Goal: Obtain resource: Download file/media

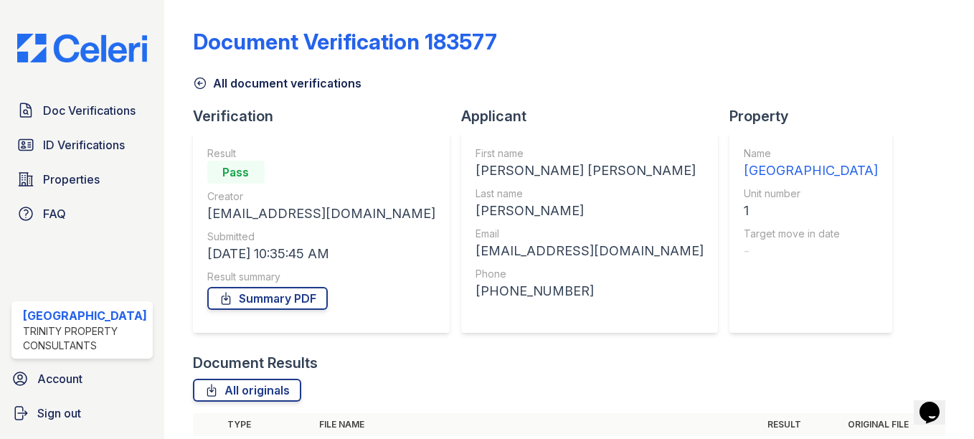
scroll to position [95, 0]
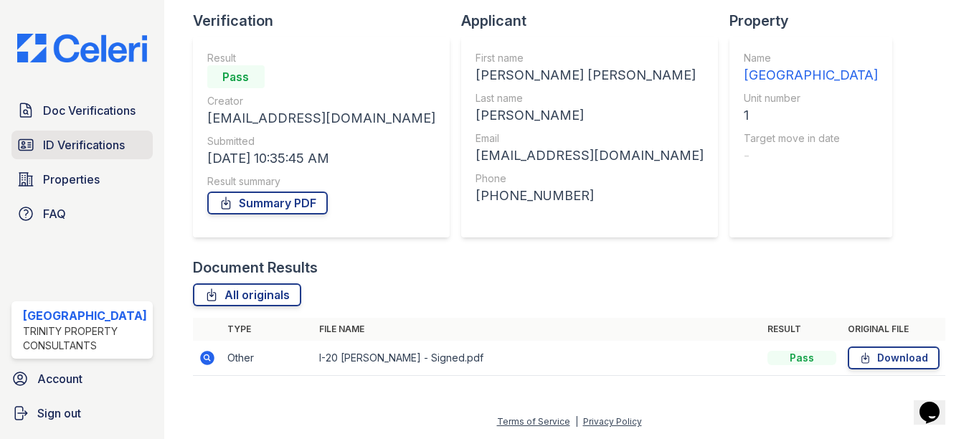
click at [73, 140] on span "ID Verifications" at bounding box center [84, 144] width 82 height 17
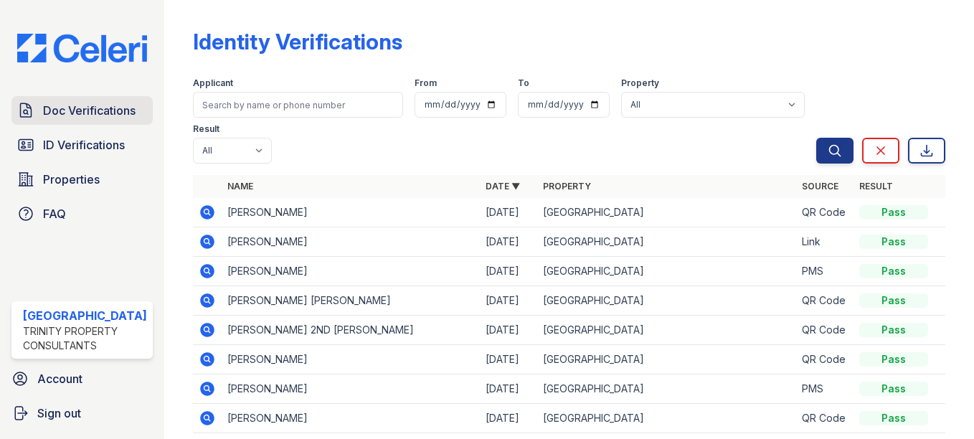
click at [72, 107] on span "Doc Verifications" at bounding box center [89, 110] width 93 height 17
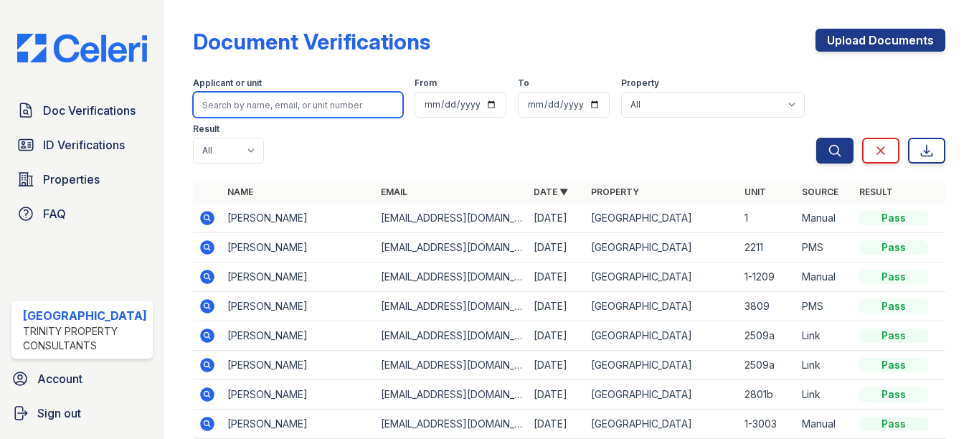
click at [278, 100] on input "search" at bounding box center [298, 105] width 210 height 26
type input "S"
type input "Chia Yu Meng"
click at [816, 138] on button "Search" at bounding box center [834, 151] width 37 height 26
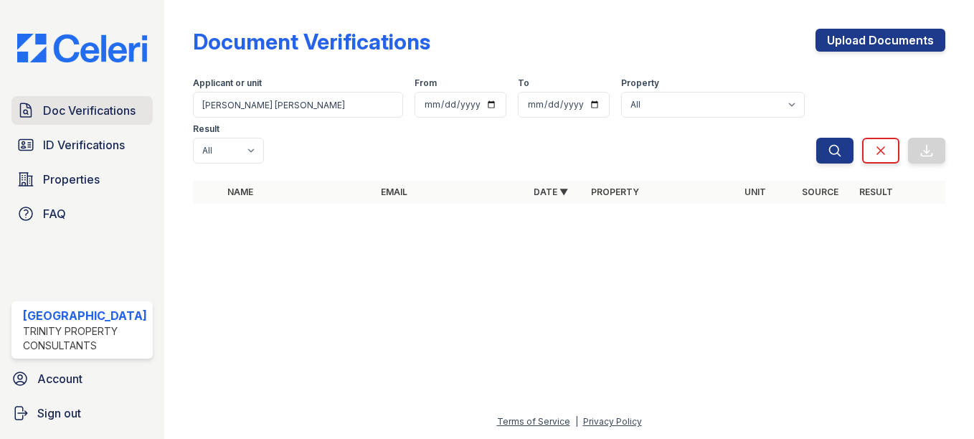
click at [101, 112] on span "Doc Verifications" at bounding box center [89, 110] width 93 height 17
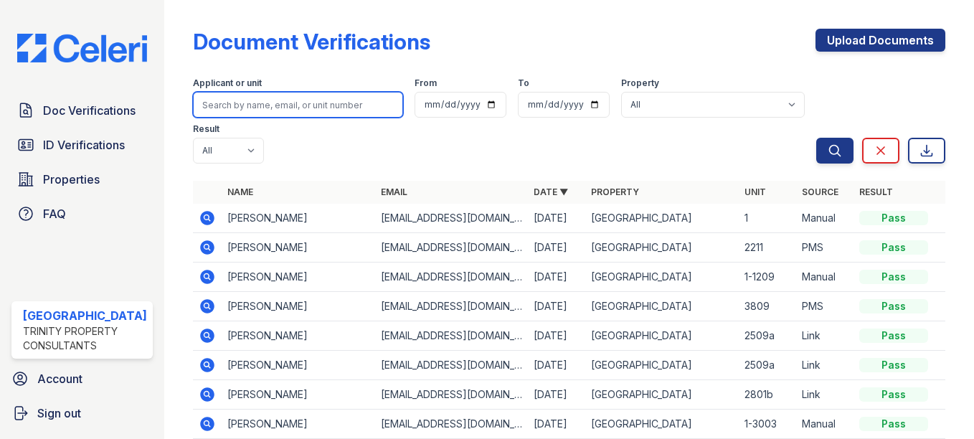
click at [302, 110] on input "search" at bounding box center [298, 105] width 210 height 26
type input "c"
type input "meng"
click at [816, 138] on button "Search" at bounding box center [834, 151] width 37 height 26
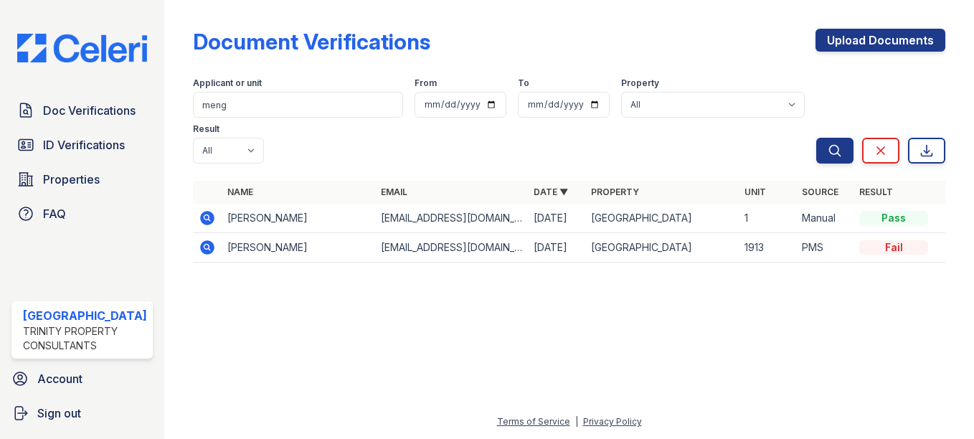
click at [203, 214] on icon at bounding box center [207, 218] width 14 height 14
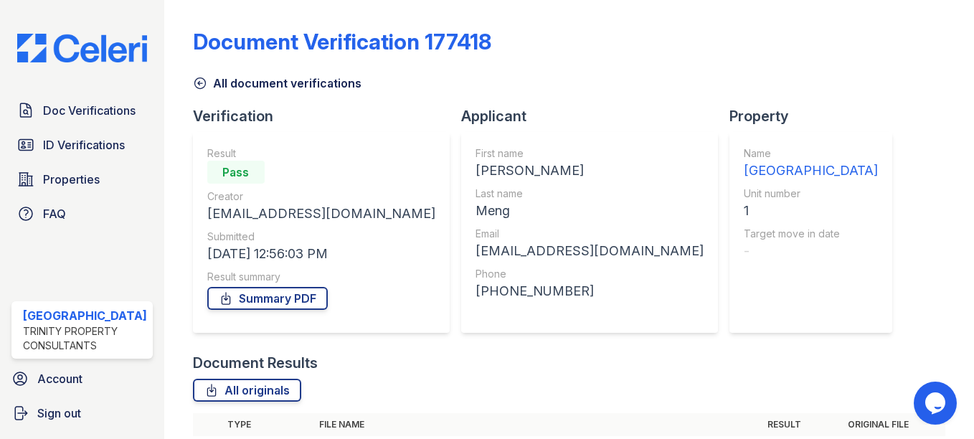
scroll to position [95, 0]
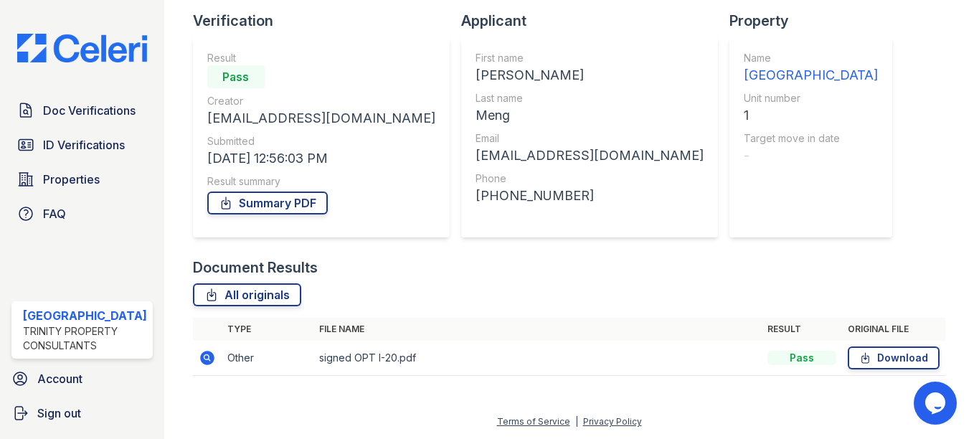
click at [861, 172] on div "Document Verification 177418 All document verifications Verification Result Pas…" at bounding box center [569, 150] width 752 height 480
click at [804, 170] on div "Document Verification 177418 All document verifications Verification Result Pas…" at bounding box center [569, 150] width 752 height 480
click at [94, 110] on span "Doc Verifications" at bounding box center [89, 110] width 93 height 17
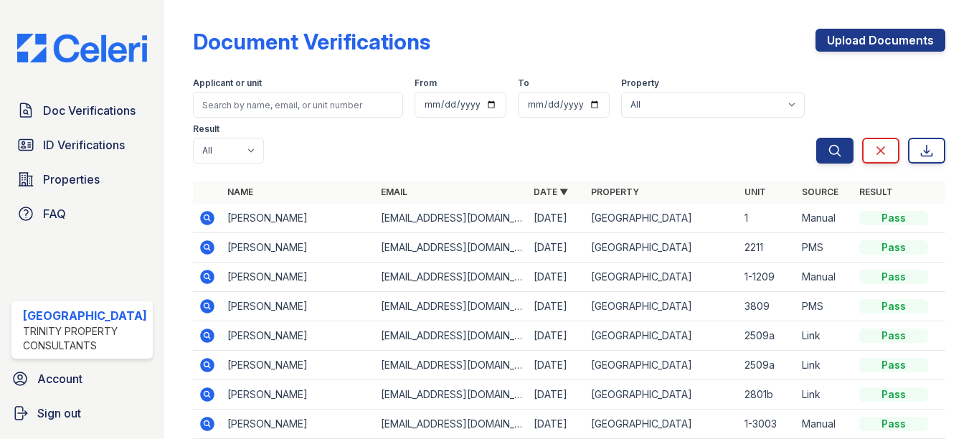
click at [204, 216] on icon at bounding box center [206, 217] width 4 height 4
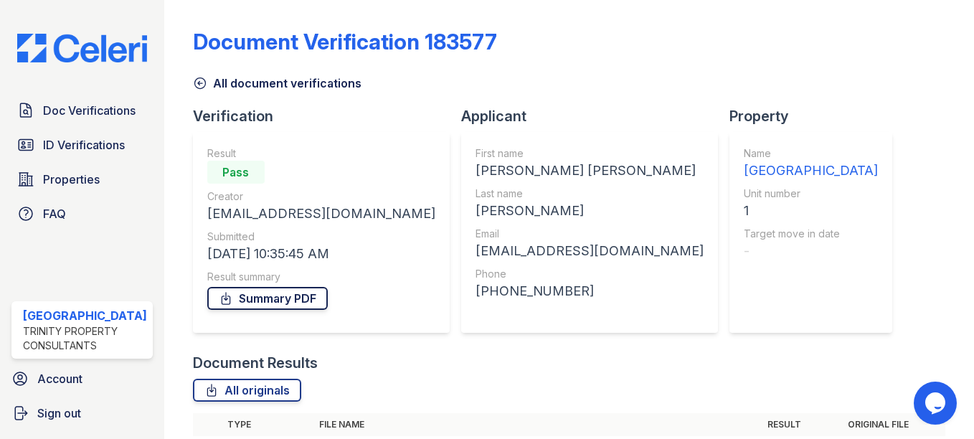
click at [278, 299] on link "Summary PDF" at bounding box center [267, 298] width 120 height 23
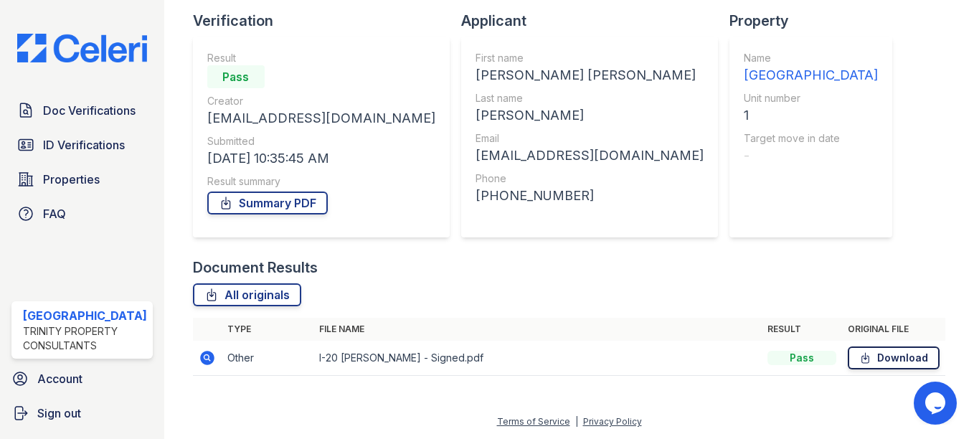
click at [898, 356] on link "Download" at bounding box center [894, 357] width 92 height 23
click at [70, 151] on span "ID Verifications" at bounding box center [84, 144] width 82 height 17
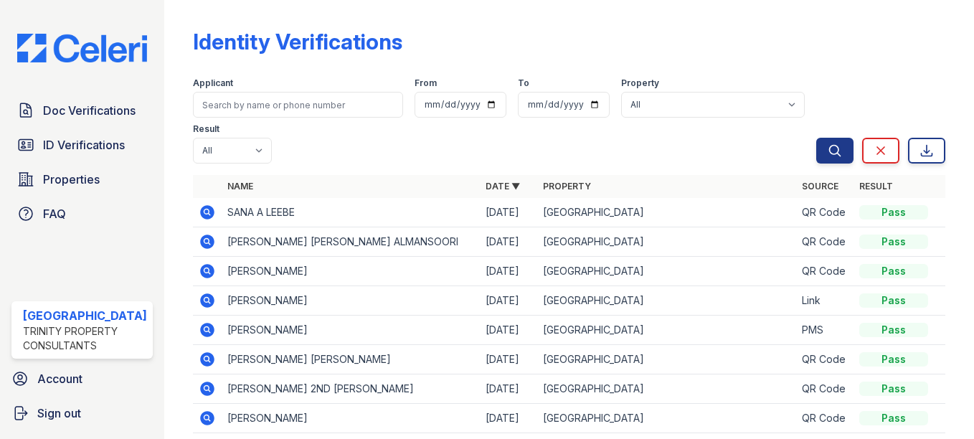
click at [207, 215] on icon at bounding box center [207, 212] width 17 height 17
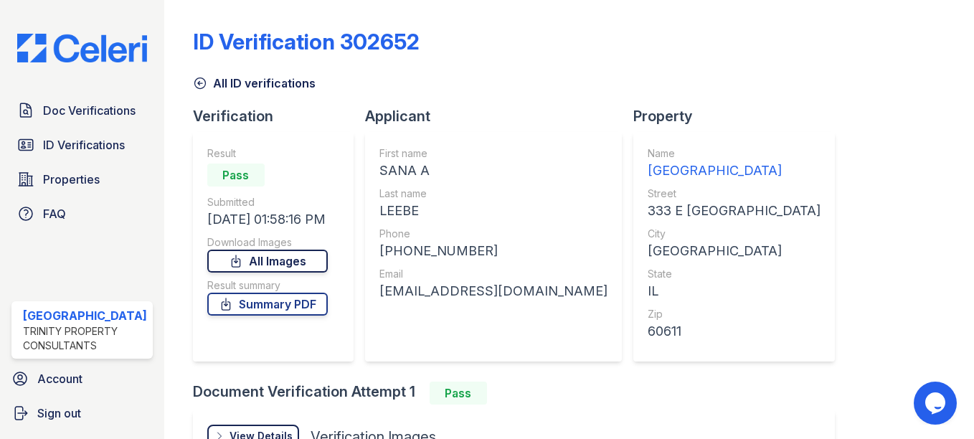
click at [278, 262] on link "All Images" at bounding box center [267, 261] width 120 height 23
click at [300, 307] on link "Summary PDF" at bounding box center [267, 304] width 120 height 23
click at [328, 300] on link "Summary PDF" at bounding box center [267, 304] width 120 height 23
